Goal: Information Seeking & Learning: Learn about a topic

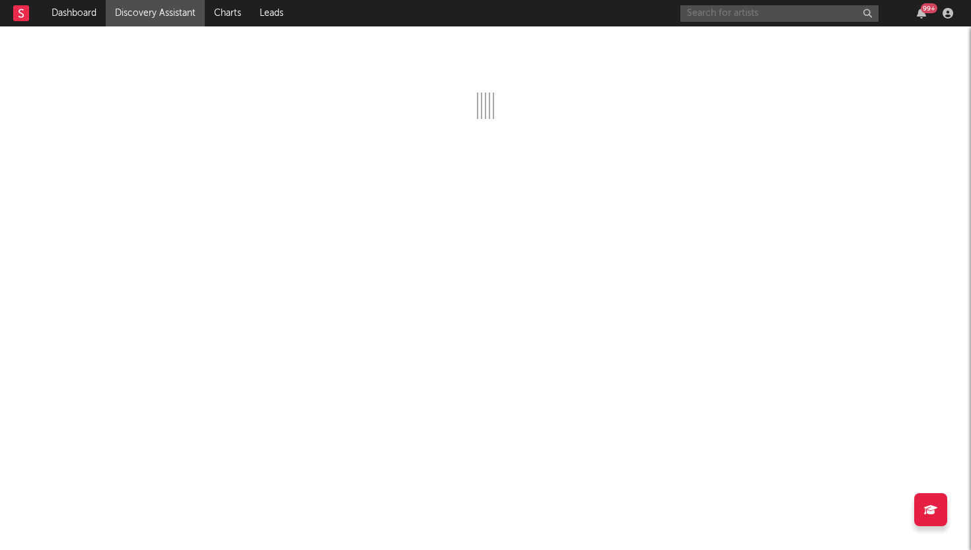
click at [746, 17] on input "text" at bounding box center [779, 13] width 198 height 17
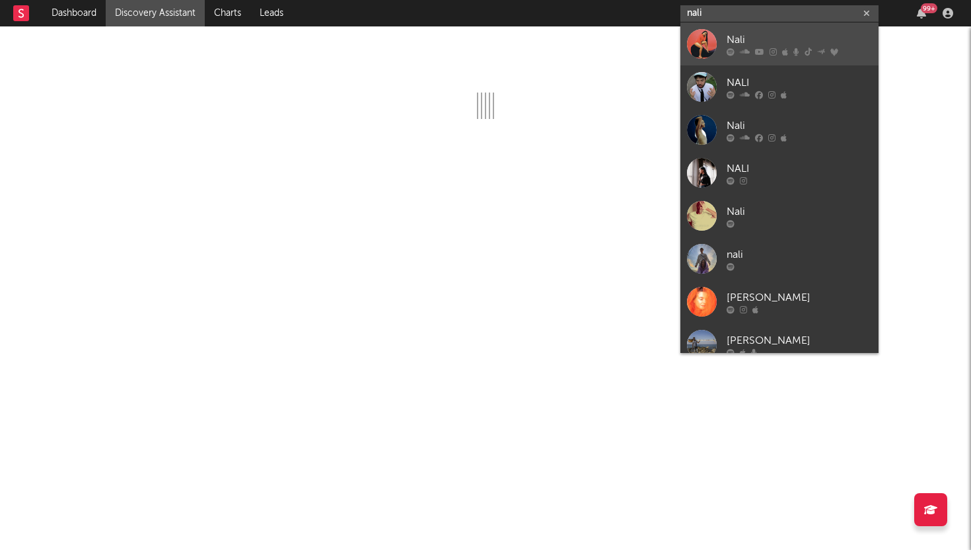
type input "nali"
click at [687, 44] on div at bounding box center [702, 44] width 30 height 30
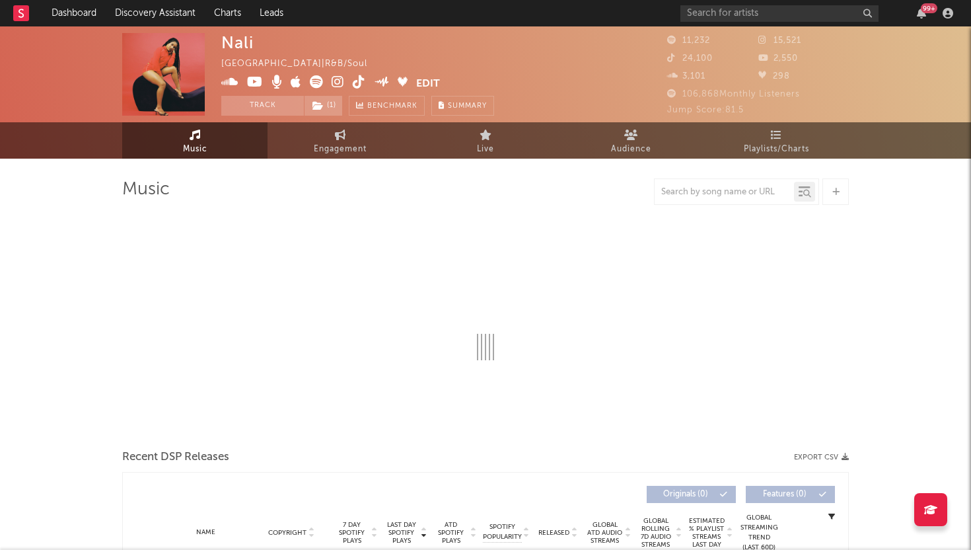
select select "6m"
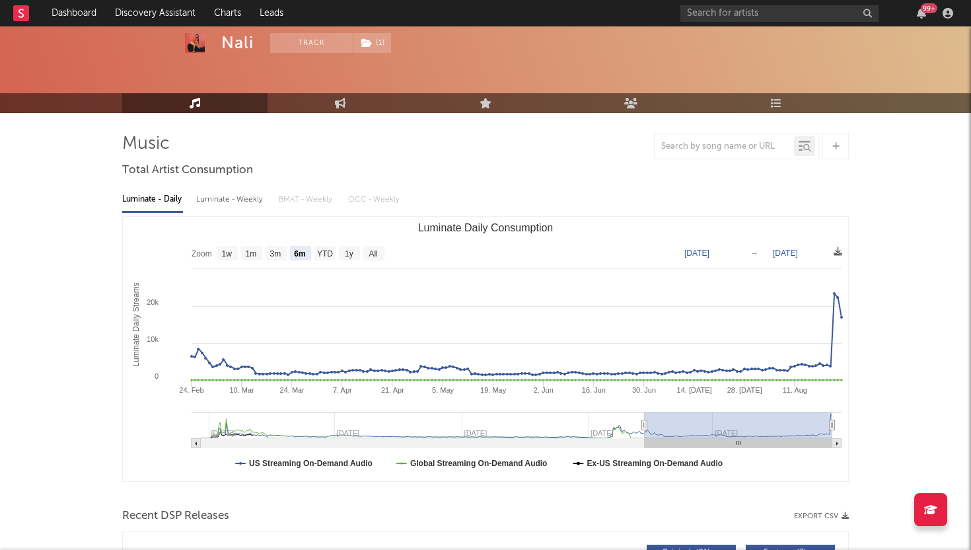
scroll to position [57, 0]
